Goal: Task Accomplishment & Management: Use online tool/utility

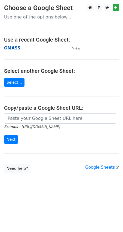
click at [9, 47] on strong "GMASS" at bounding box center [12, 48] width 16 height 5
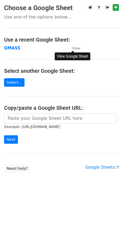
click at [76, 50] on small "View" at bounding box center [76, 48] width 8 height 4
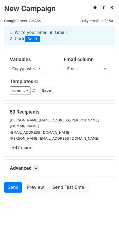
click at [29, 20] on link "GMASS" at bounding box center [35, 21] width 13 height 4
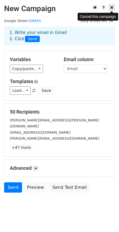
click at [113, 7] on link at bounding box center [111, 7] width 6 height 7
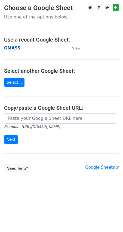
drag, startPoint x: 2, startPoint y: 48, endPoint x: 11, endPoint y: 48, distance: 8.4
drag, startPoint x: 11, startPoint y: 48, endPoint x: 39, endPoint y: 44, distance: 28.8
drag, startPoint x: 39, startPoint y: 44, endPoint x: 60, endPoint y: 45, distance: 21.0
click at [60, 44] on main "Choose a Google Sheet Use one of the options below... Use a recent Google Sheet…" at bounding box center [61, 88] width 123 height 169
click at [105, 168] on link "Google Sheets" at bounding box center [102, 167] width 34 height 5
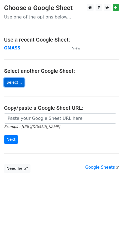
click at [12, 83] on link "Select..." at bounding box center [14, 82] width 20 height 8
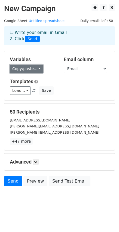
click at [23, 69] on link "Copy/paste..." at bounding box center [26, 69] width 33 height 8
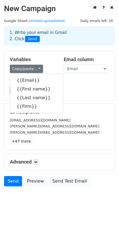
click at [63, 88] on div "Load... No templates saved Save" at bounding box center [59, 90] width 107 height 8
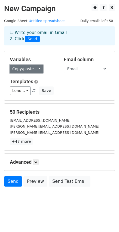
click at [22, 71] on link "Copy/paste..." at bounding box center [26, 69] width 33 height 8
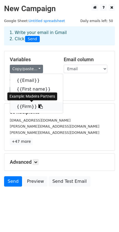
click at [26, 104] on link "{{Firm}}" at bounding box center [36, 106] width 53 height 9
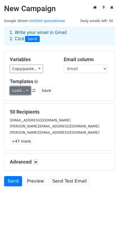
click at [26, 89] on link "Load..." at bounding box center [20, 90] width 21 height 8
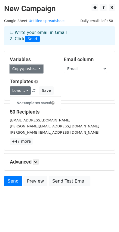
click at [26, 67] on link "Copy/paste..." at bounding box center [26, 69] width 33 height 8
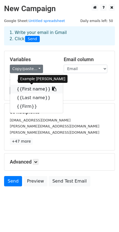
click at [31, 90] on link "{{First name}}" at bounding box center [36, 89] width 53 height 9
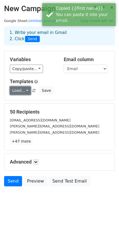
click at [14, 88] on link "Load..." at bounding box center [20, 90] width 21 height 8
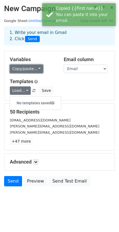
click at [19, 70] on link "Copy/paste..." at bounding box center [26, 69] width 33 height 8
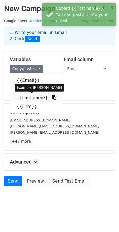
click at [22, 96] on link "{{Last name}}" at bounding box center [36, 98] width 53 height 9
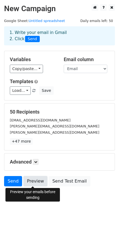
click at [37, 183] on link "Preview" at bounding box center [35, 181] width 24 height 10
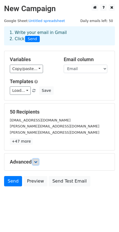
click at [37, 164] on link at bounding box center [36, 162] width 6 height 6
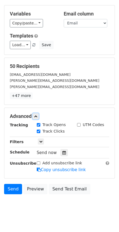
scroll to position [54, 0]
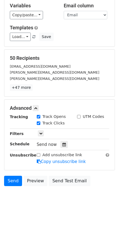
drag, startPoint x: 111, startPoint y: 87, endPoint x: 110, endPoint y: 82, distance: 4.7
click at [111, 83] on div "50 Recipients jake@madeirapartners.com henry@tridentm-a.com warren@peakviewpart…" at bounding box center [59, 73] width 110 height 47
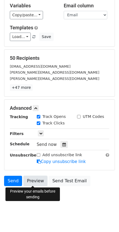
click at [35, 183] on link "Preview" at bounding box center [35, 181] width 24 height 10
click at [40, 178] on link "Preview" at bounding box center [35, 181] width 24 height 10
click at [29, 185] on link "Preview" at bounding box center [35, 181] width 24 height 10
click at [34, 184] on link "Preview" at bounding box center [35, 181] width 24 height 10
click at [28, 181] on link "Preview" at bounding box center [35, 181] width 24 height 10
